Goal: Use online tool/utility: Utilize a website feature to perform a specific function

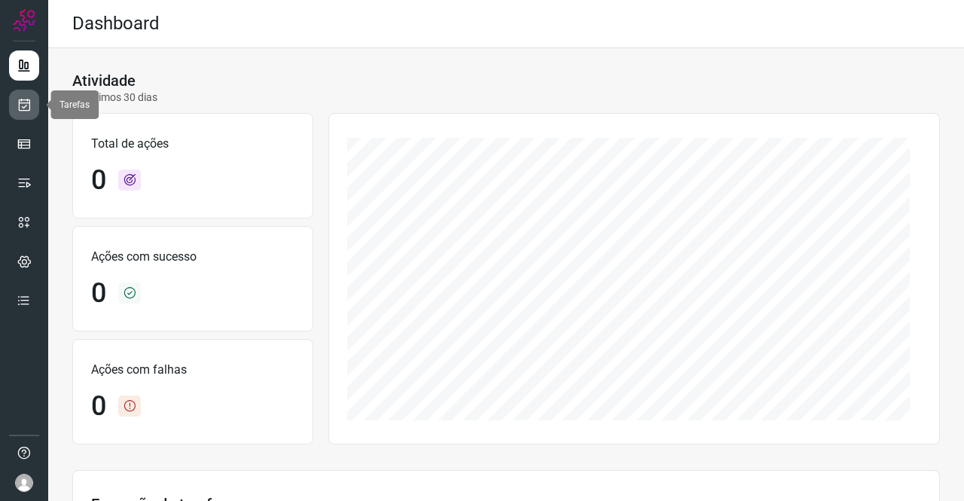
click at [19, 102] on icon at bounding box center [25, 104] width 16 height 15
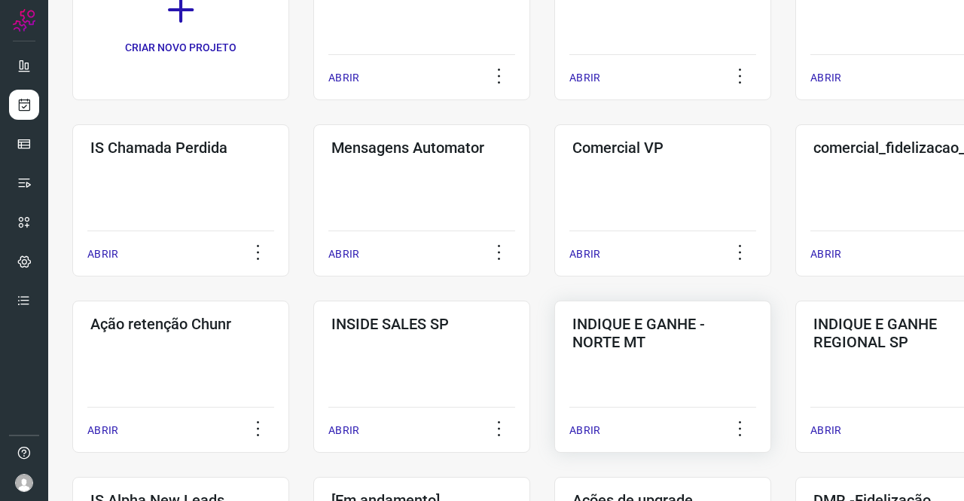
scroll to position [226, 0]
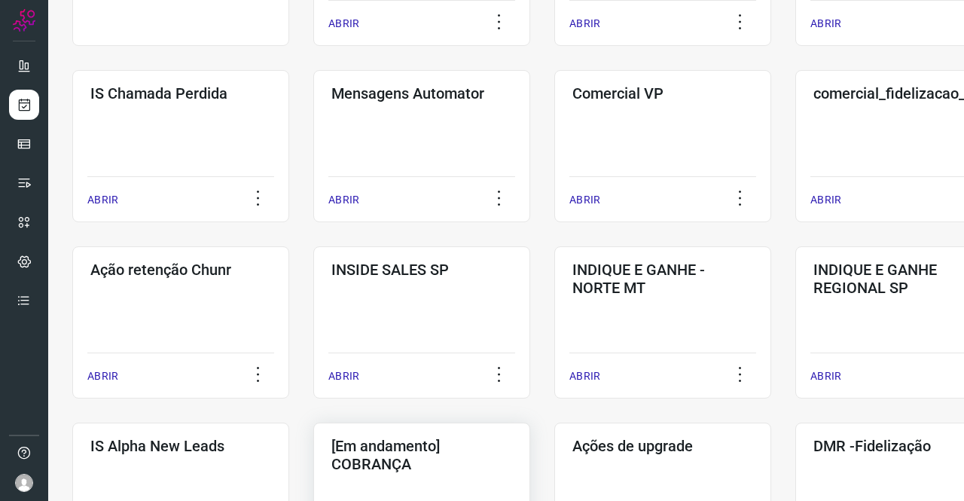
click at [460, 448] on h3 "[Em andamento] COBRANÇA" at bounding box center [422, 455] width 181 height 36
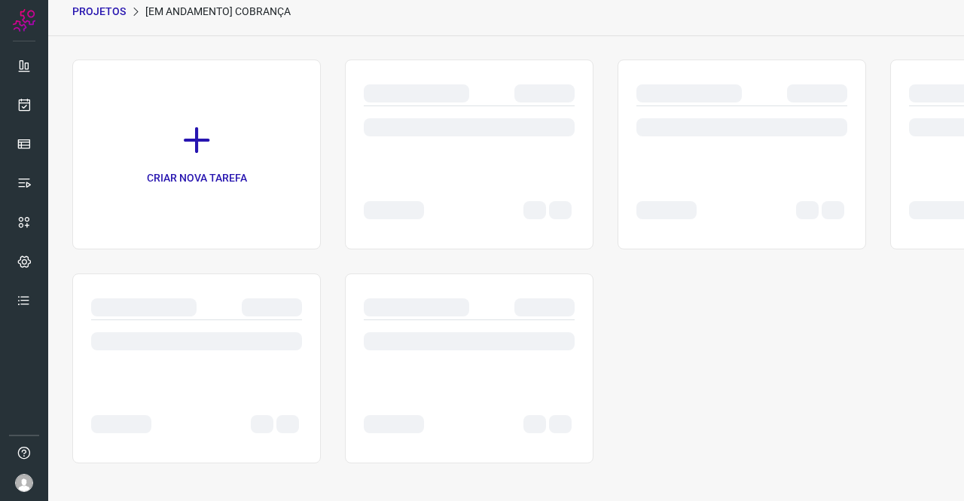
scroll to position [60, 0]
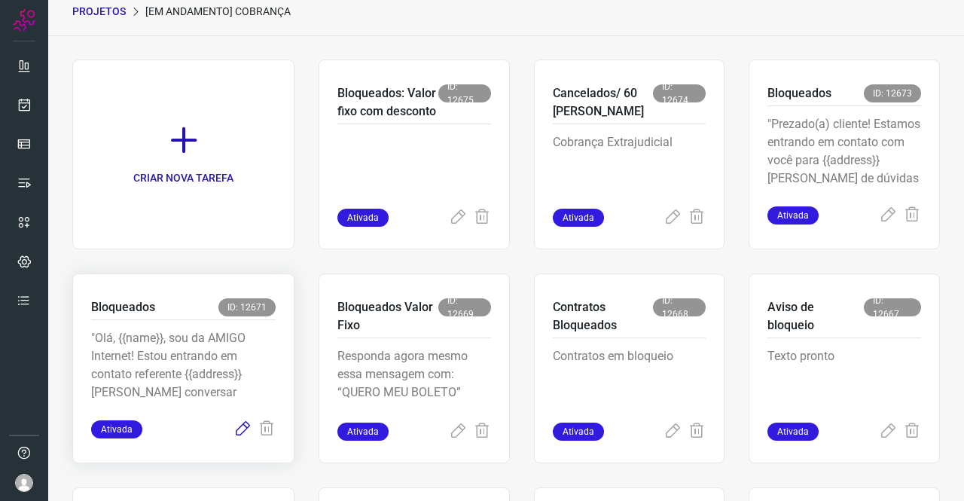
click at [244, 428] on icon at bounding box center [243, 429] width 18 height 18
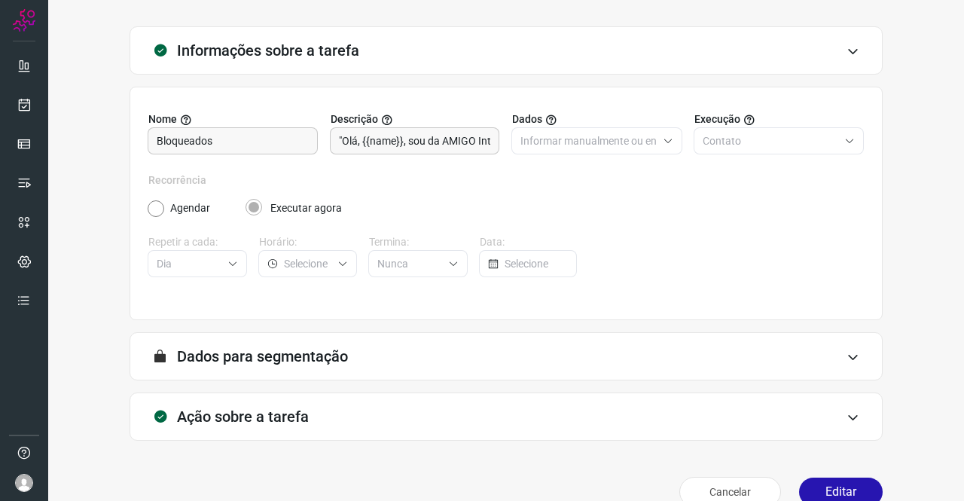
click at [267, 408] on h3 "Ação sobre a tarefa" at bounding box center [243, 417] width 132 height 18
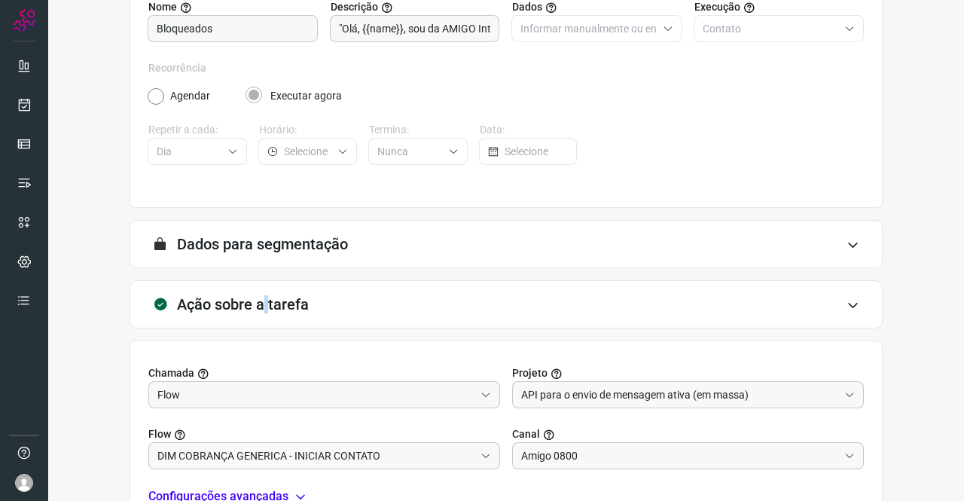
scroll to position [325, 0]
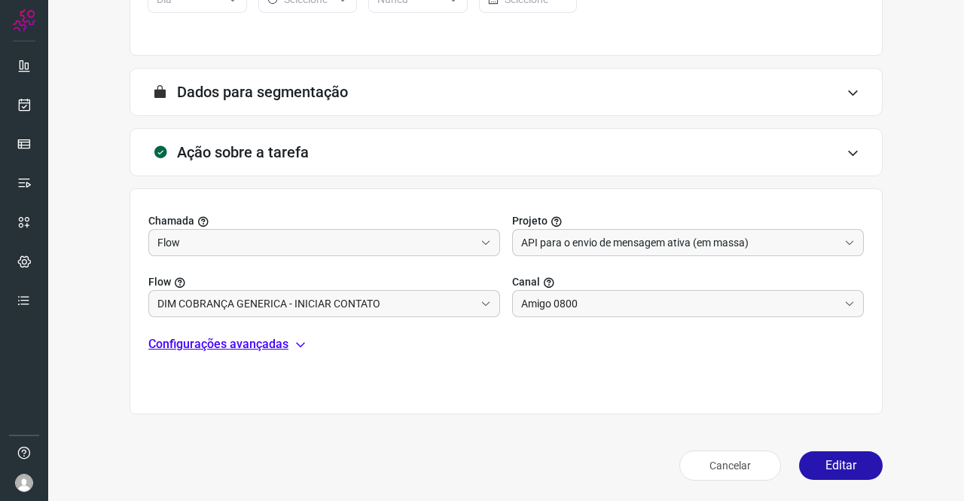
click at [227, 344] on p "Configurações avançadas" at bounding box center [218, 344] width 140 height 18
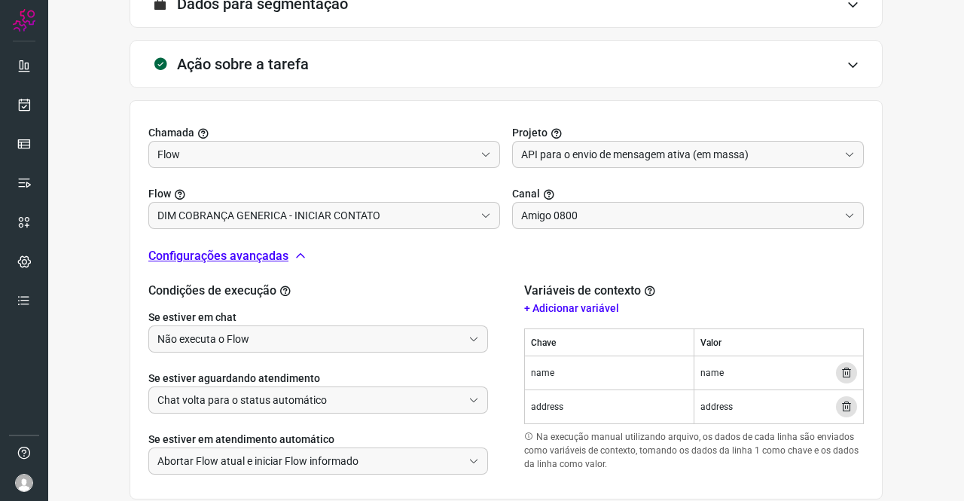
scroll to position [475, 0]
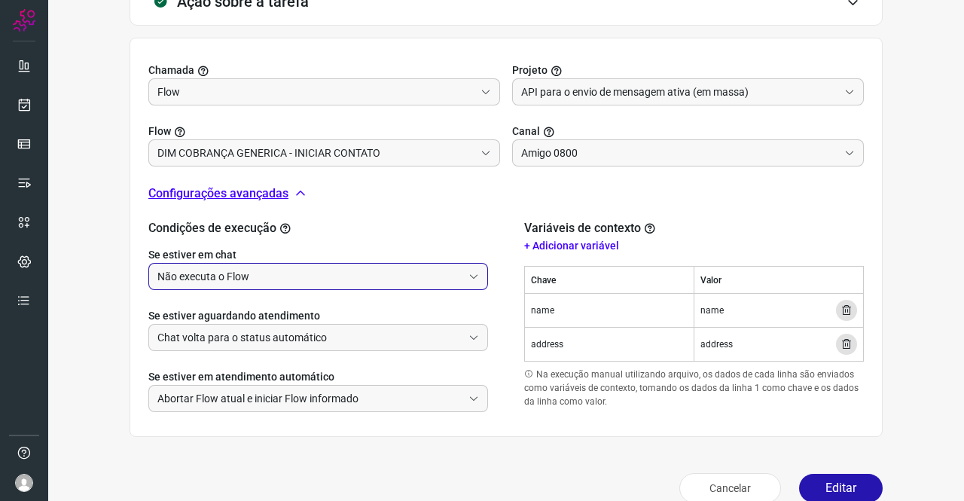
click at [267, 273] on input "Não executa o Flow" at bounding box center [309, 277] width 305 height 26
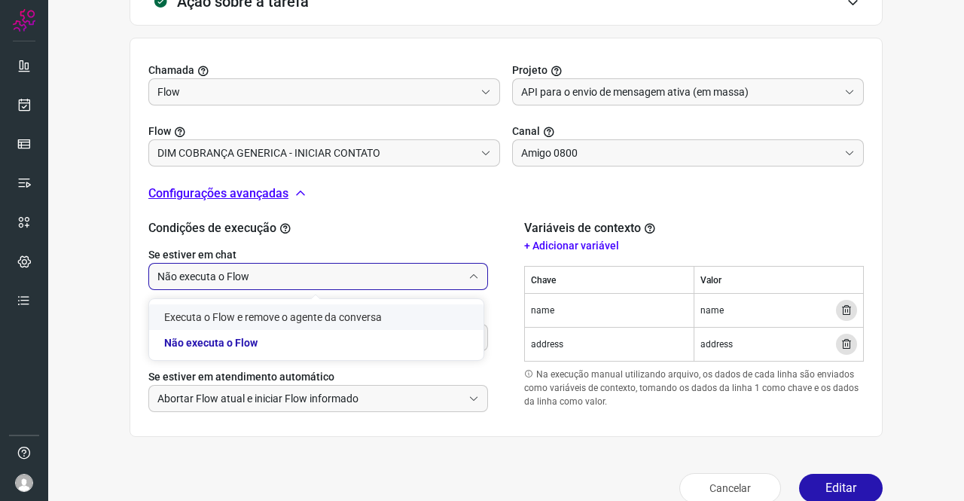
click at [236, 313] on li "Executa o Flow e remove o agente da conversa" at bounding box center [316, 317] width 335 height 26
type input "Executa o Flow e remove o agente da conversa"
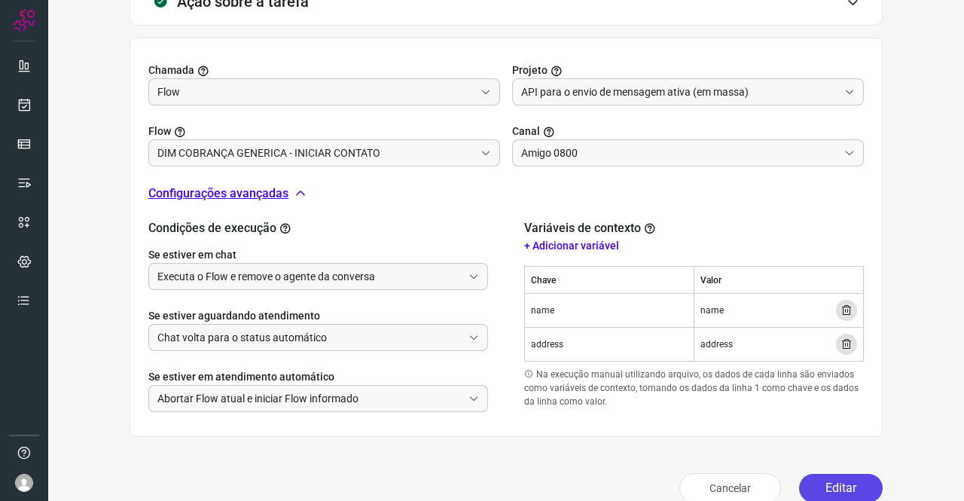
click at [821, 483] on button "Editar" at bounding box center [841, 488] width 84 height 29
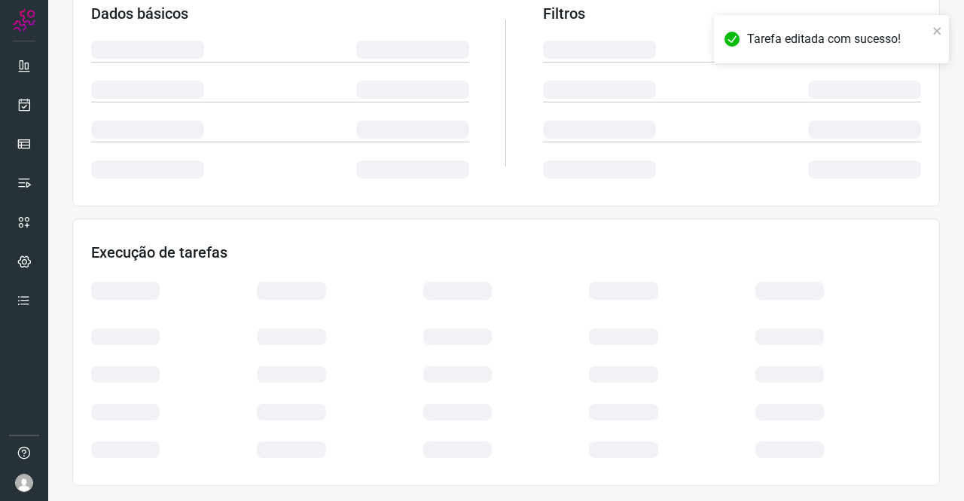
scroll to position [274, 0]
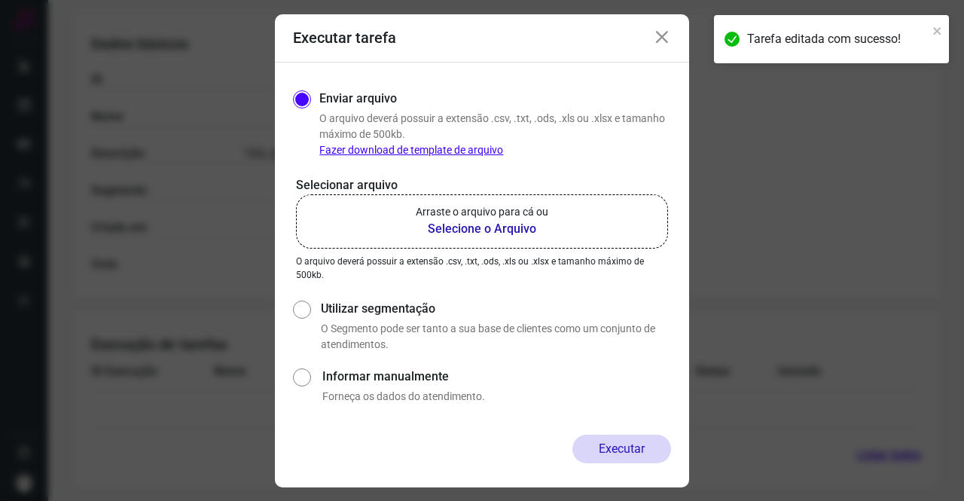
click at [487, 226] on b "Selecione o Arquivo" at bounding box center [482, 229] width 133 height 18
click at [0, 0] on input "Arraste o arquivo para cá ou Selecione o Arquivo" at bounding box center [0, 0] width 0 height 0
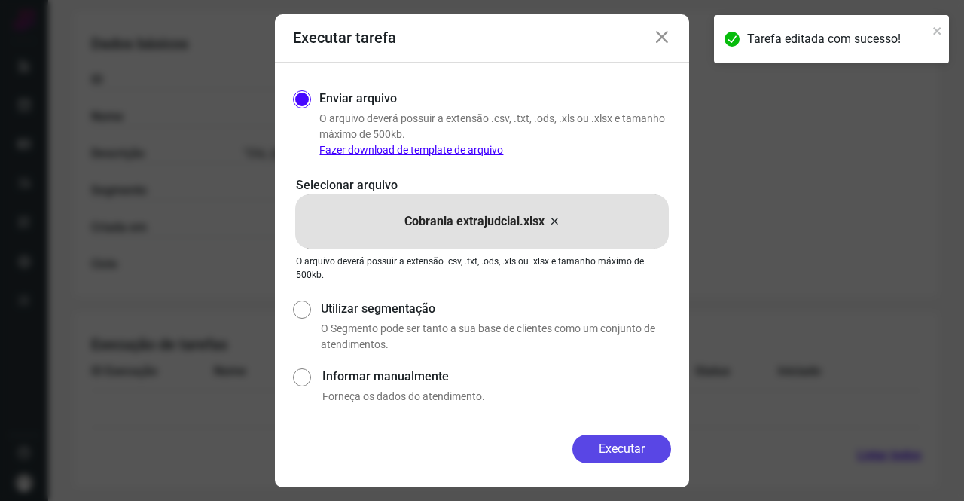
click at [621, 451] on button "Executar" at bounding box center [622, 449] width 99 height 29
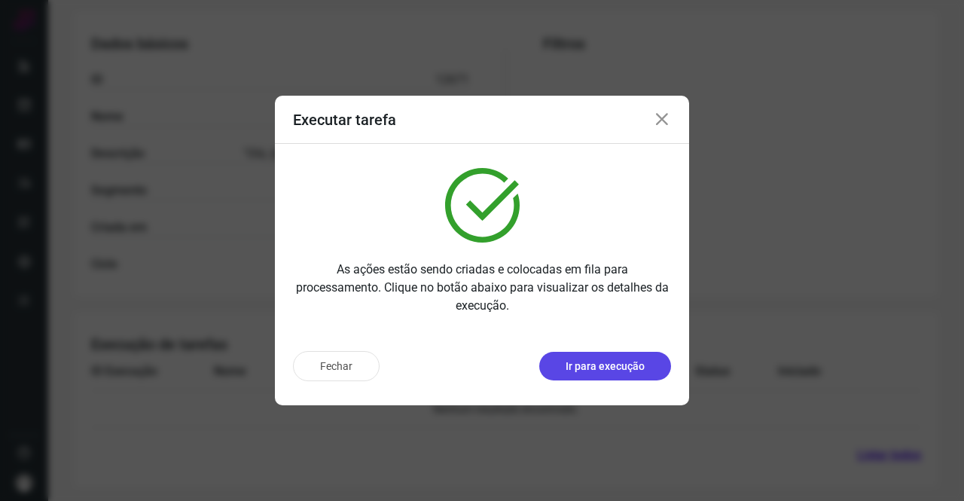
click at [609, 362] on p "Ir para execução" at bounding box center [605, 367] width 79 height 16
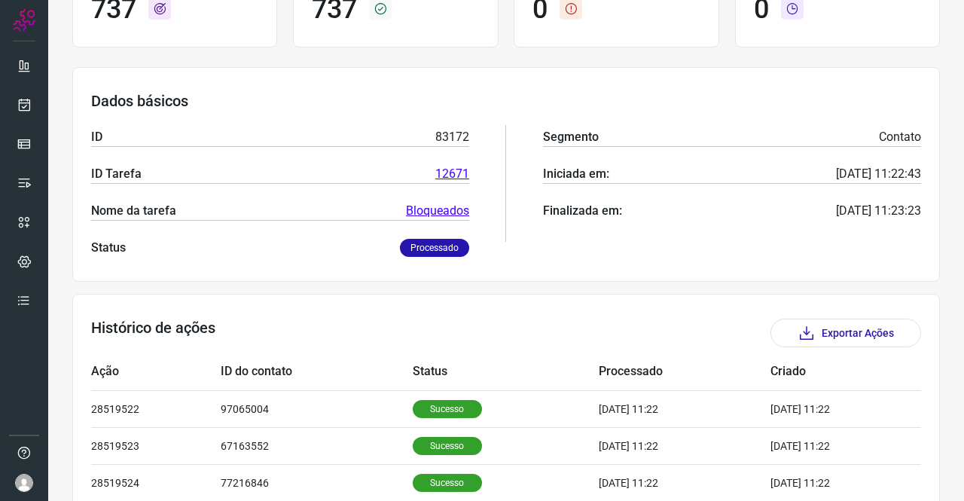
scroll to position [48, 0]
